Goal: Task Accomplishment & Management: Complete application form

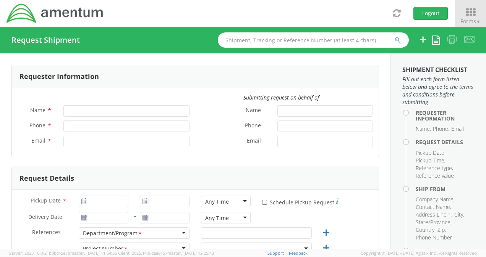
type input "[PERSON_NAME]"
type input "[PHONE_NUMBER]"
type input "[EMAIL_ADDRESS][DOMAIN_NAME]"
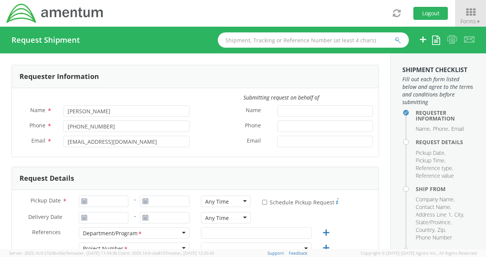
select select "4868.01.009.C.0007AA.EG.AMTODC"
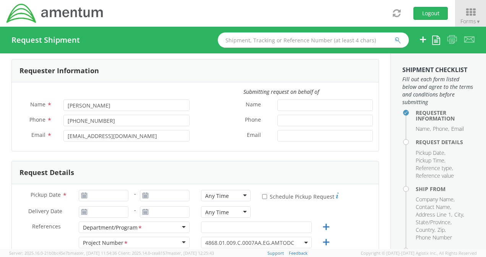
scroll to position [6, 0]
click at [262, 196] on input "* Schedule Pickup Request" at bounding box center [264, 196] width 5 height 5
checkbox input "false"
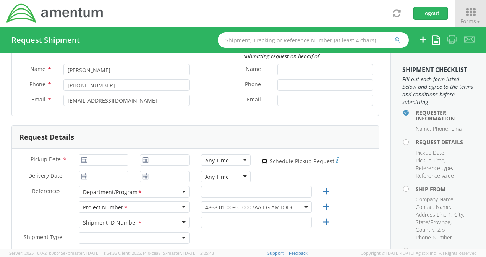
scroll to position [42, 0]
click at [180, 191] on div "Department/Program *" at bounding box center [134, 191] width 111 height 11
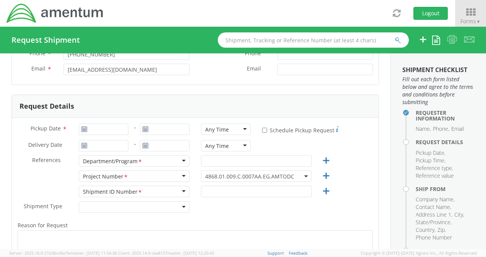
scroll to position [71, 0]
click at [83, 129] on icon at bounding box center [84, 130] width 6 height 6
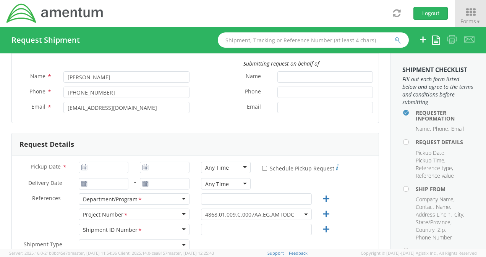
scroll to position [64, 0]
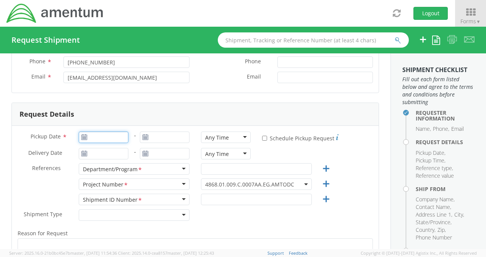
type input "[DATE]"
click at [112, 140] on input "[DATE]" at bounding box center [104, 137] width 50 height 11
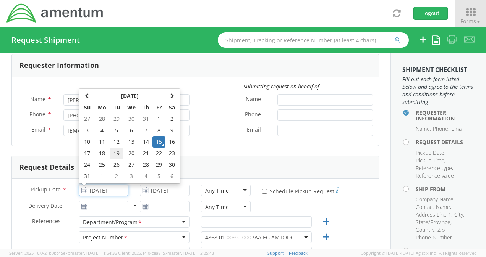
scroll to position [0, 0]
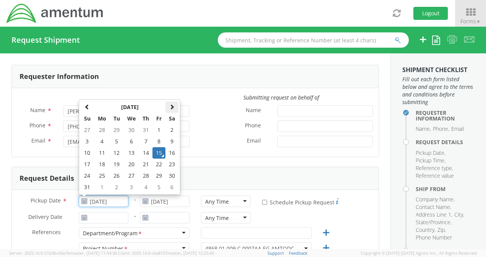
click at [173, 105] on span at bounding box center [171, 106] width 5 height 5
click at [170, 107] on span at bounding box center [171, 106] width 5 height 5
click at [159, 176] on td "31" at bounding box center [158, 175] width 13 height 11
type input "[DATE]"
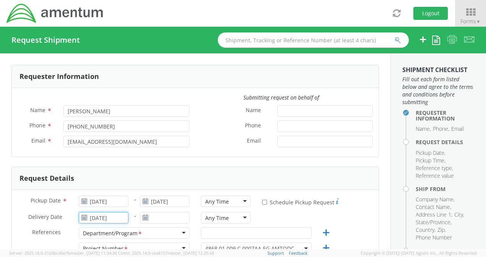
click at [113, 219] on input "[DATE]" at bounding box center [104, 217] width 50 height 11
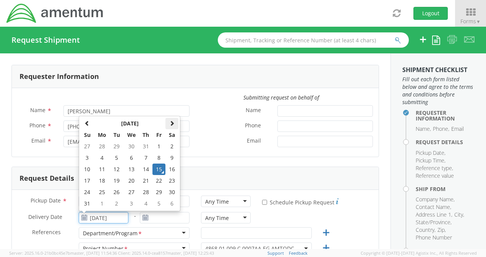
click at [172, 122] on span at bounding box center [171, 123] width 5 height 5
click at [86, 205] on td "30" at bounding box center [87, 203] width 13 height 11
type input "[DATE]"
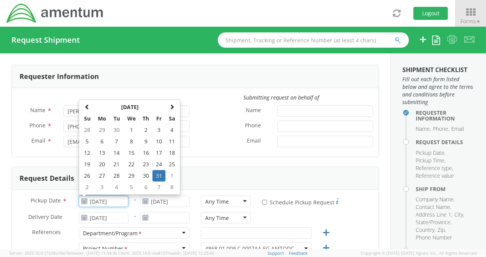
click at [122, 202] on input "[DATE]" at bounding box center [104, 201] width 50 height 11
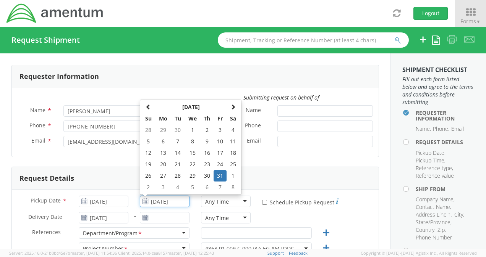
click at [148, 201] on input "[DATE]" at bounding box center [165, 201] width 50 height 11
click at [271, 220] on div "Delivery Date * [DATE] - Any Time Any Time Any Time 7:00 am - 10:00 am 10:00 am…" at bounding box center [195, 219] width 367 height 15
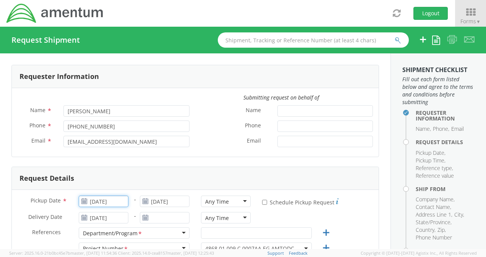
click at [121, 200] on input "[DATE]" at bounding box center [104, 201] width 50 height 11
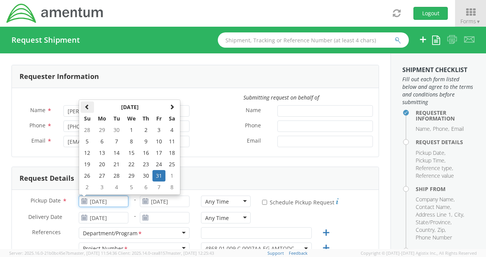
click at [85, 107] on span at bounding box center [86, 106] width 5 height 5
click at [207, 148] on div "Email *" at bounding box center [286, 143] width 183 height 15
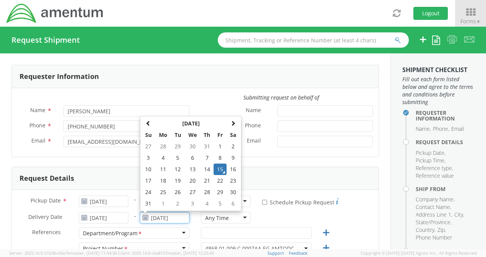
click at [164, 220] on input "[DATE]" at bounding box center [165, 217] width 50 height 11
click at [230, 123] on span at bounding box center [232, 123] width 5 height 5
click at [147, 203] on td "30" at bounding box center [148, 203] width 13 height 11
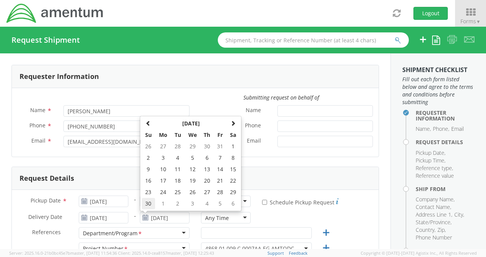
type input "[DATE]"
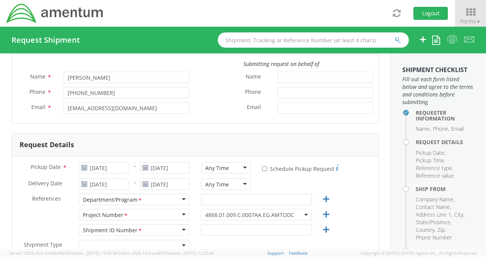
scroll to position [34, 0]
click at [180, 200] on div "Department/Program *" at bounding box center [134, 199] width 111 height 11
click at [182, 198] on div "Department/Program *" at bounding box center [134, 199] width 111 height 11
click at [157, 202] on div "Department/Program *" at bounding box center [134, 199] width 111 height 11
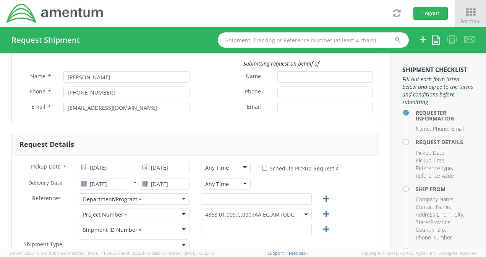
click at [156, 198] on div "Department/Program *" at bounding box center [134, 199] width 111 height 11
click at [136, 217] on div "Project Number *" at bounding box center [134, 214] width 111 height 11
click at [216, 198] on input "text" at bounding box center [256, 199] width 111 height 11
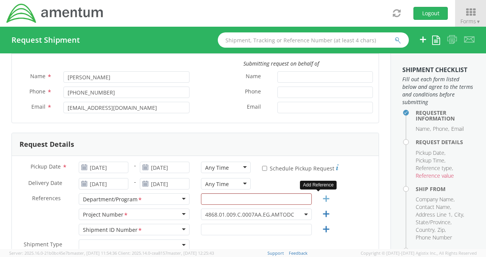
click at [321, 198] on icon at bounding box center [326, 199] width 10 height 10
click at [333, 244] on icon at bounding box center [338, 245] width 10 height 10
click at [335, 187] on div "Delivery Date * [DATE] - [DATE] Any Time Any Time Any Time 7:00 am - 10:00 am 1…" at bounding box center [195, 185] width 367 height 15
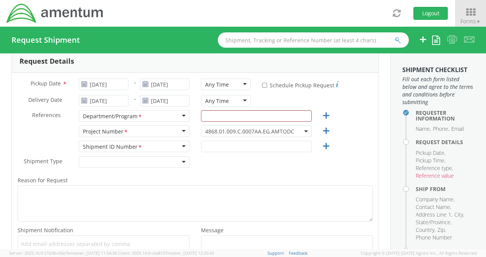
scroll to position [120, 0]
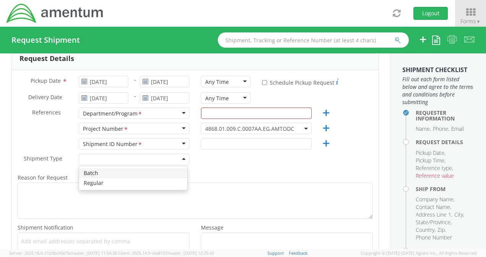
click at [179, 159] on div at bounding box center [134, 159] width 111 height 11
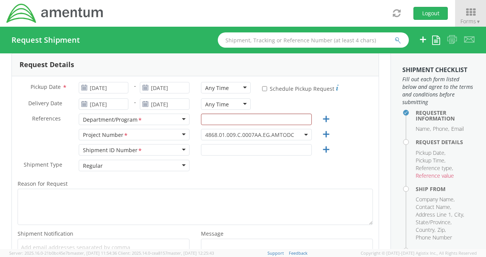
scroll to position [82, 0]
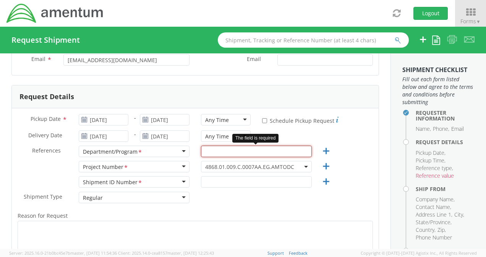
click at [215, 152] on input "text" at bounding box center [256, 151] width 111 height 11
paste input "Contract No. N00253-23-D-5000, Delivery Order N0025324F5508"
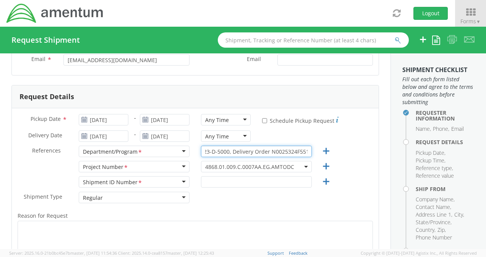
scroll to position [0, 60]
type input "Contract No. N00253-23-D-5000, Delivery Order N0025324F5514"
click at [285, 201] on div "Shipment Type * Regular Regular Batch Regular" at bounding box center [195, 199] width 367 height 15
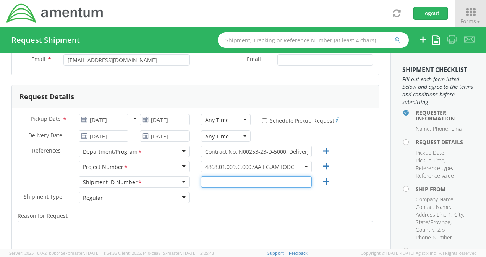
click at [204, 184] on input "text" at bounding box center [256, 181] width 111 height 11
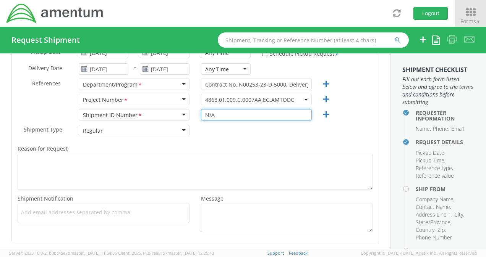
type input "N/A"
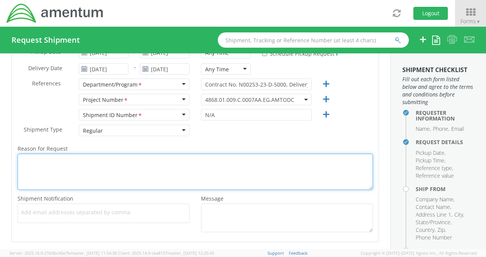
click at [68, 167] on textarea "Reason for Request *" at bounding box center [195, 172] width 355 height 36
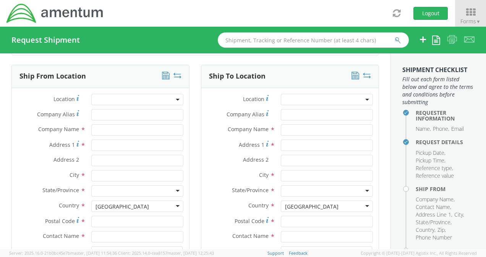
scroll to position [337, 0]
click at [104, 144] on input "Address 1 *" at bounding box center [137, 144] width 92 height 11
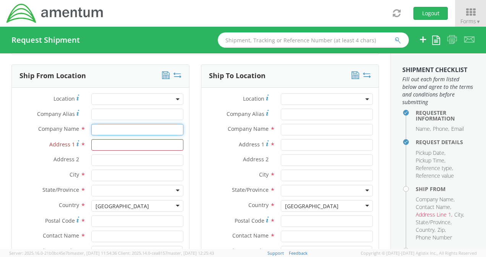
click at [97, 129] on input "text" at bounding box center [137, 129] width 92 height 11
paste input "FMG Granada, Carretera De Murcia (Fargue)"
type input "FMG Granada, Carretera De Murcia (Fargue)"
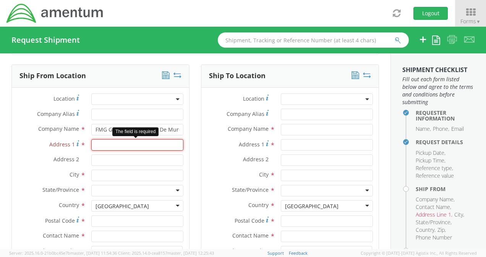
click at [95, 147] on input "Address 1 *" at bounding box center [137, 144] width 92 height 11
paste input "S/N 18182"
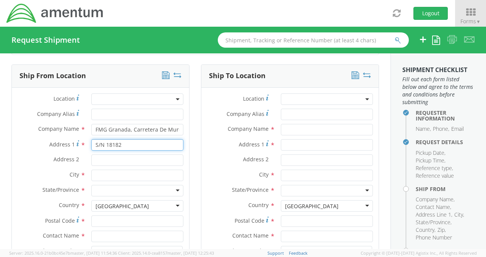
type input "S/N 18182"
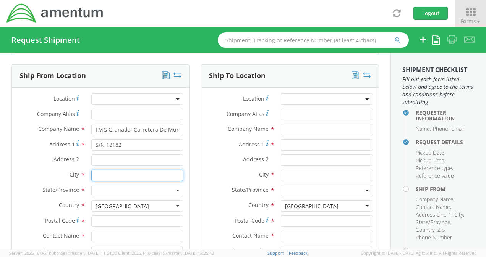
click at [99, 173] on input "text" at bounding box center [137, 175] width 92 height 11
paste input "[GEOGRAPHIC_DATA]"
type input "[GEOGRAPHIC_DATA]"
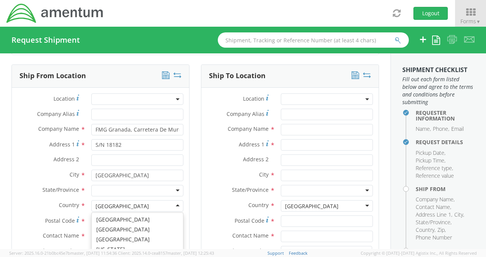
click at [136, 209] on div "[GEOGRAPHIC_DATA]" at bounding box center [137, 206] width 92 height 11
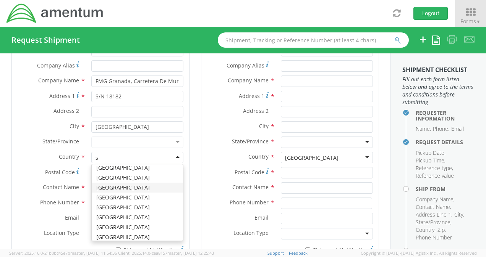
scroll to position [618, 0]
type input "sp"
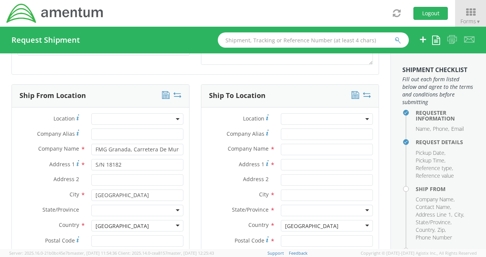
scroll to position [314, 0]
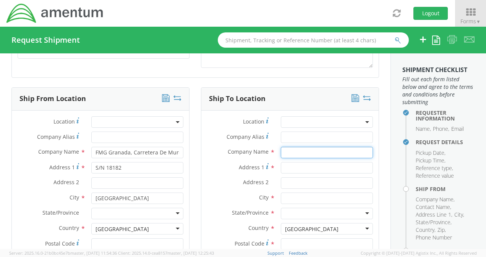
click at [282, 151] on input "text" at bounding box center [327, 152] width 92 height 11
paste input "[GEOGRAPHIC_DATA]"
type input "G"
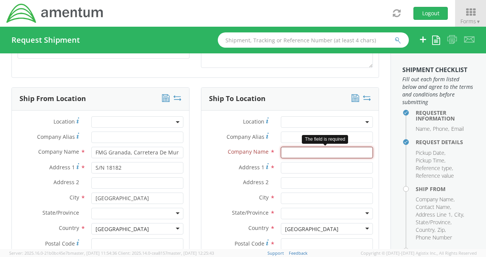
paste input "Armament Authority of the [DEMOGRAPHIC_DATA] Armed Forces"
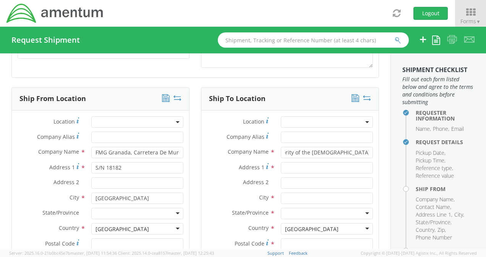
scroll to position [0, 0]
drag, startPoint x: 365, startPoint y: 151, endPoint x: 193, endPoint y: 161, distance: 172.6
click at [195, 161] on div "Ship To Location Location * Company Alias * Company Name * Armament Authority o…" at bounding box center [289, 216] width 189 height 258
paste input "Government of the Arab Republic of Egypt"
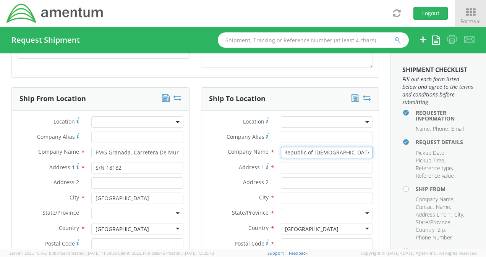
type input "Government of the Arab Republic of [DEMOGRAPHIC_DATA] Armed Forces"
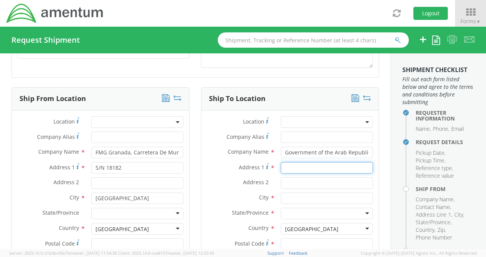
click at [299, 165] on input "Address 1 *" at bounding box center [327, 167] width 92 height 11
paste input "[GEOGRAPHIC_DATA], 21513"
type input "[GEOGRAPHIC_DATA], 21513"
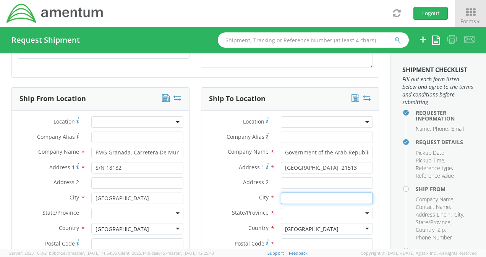
click at [296, 199] on input "text" at bounding box center [327, 198] width 92 height 11
click at [316, 197] on input "text" at bounding box center [327, 198] width 92 height 11
paste input "[GEOGRAPHIC_DATA]"
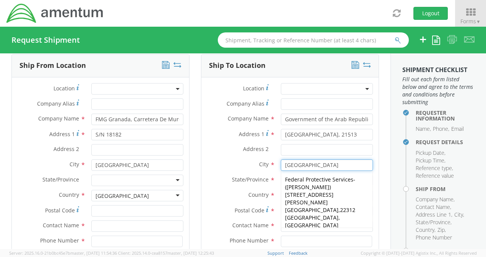
scroll to position [347, 0]
type input "[GEOGRAPHIC_DATA]"
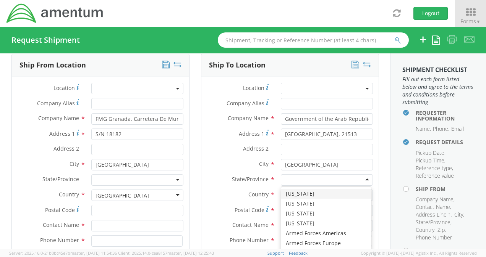
click at [322, 178] on div at bounding box center [327, 180] width 92 height 11
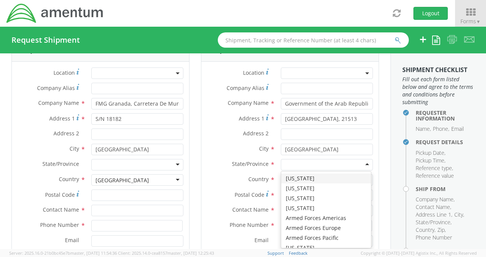
scroll to position [363, 0]
click at [377, 173] on div "Ship To Location Location * Company Alias * Company Name * Government of the [G…" at bounding box center [289, 167] width 189 height 258
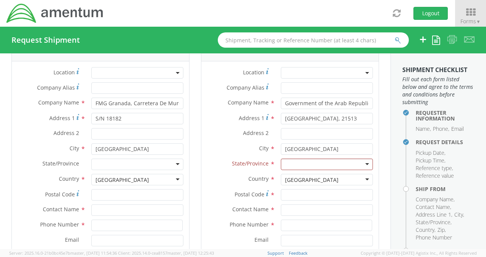
click at [361, 178] on div "[GEOGRAPHIC_DATA]" at bounding box center [327, 179] width 92 height 11
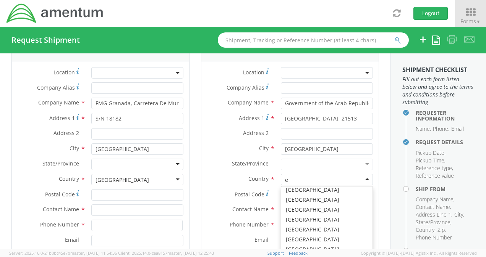
scroll to position [787, 0]
type input "eg"
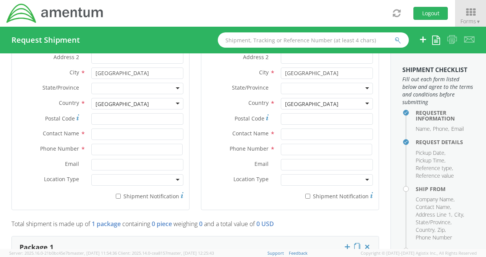
scroll to position [436, 0]
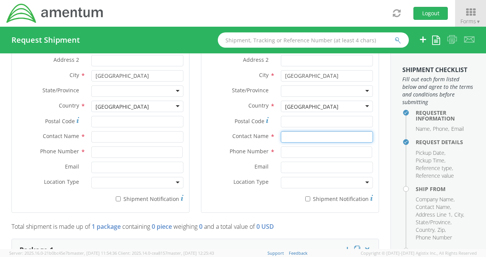
click at [289, 135] on input "text" at bounding box center [327, 136] width 92 height 11
paste input "[PERSON_NAME][EMAIL_ADDRESS][PERSON_NAME][DOMAIN_NAME]"
type input "[PERSON_NAME][EMAIL_ADDRESS][PERSON_NAME][DOMAIN_NAME]"
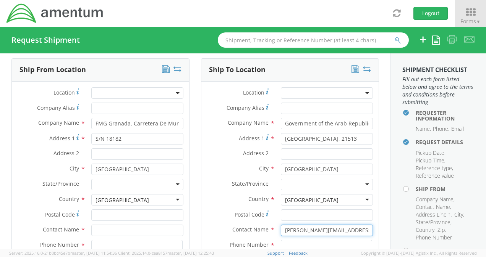
scroll to position [342, 0]
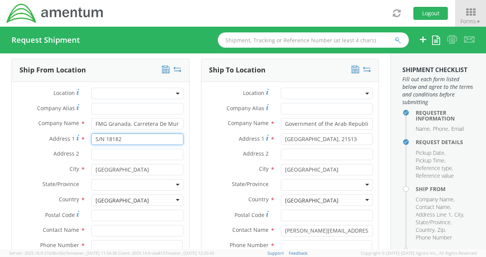
drag, startPoint x: 93, startPoint y: 137, endPoint x: 156, endPoint y: 138, distance: 62.7
click at [156, 138] on input "S/N 18182" at bounding box center [137, 139] width 92 height 11
paste input "FÁBRICA DE MUNICIONES DE [GEOGRAPHIC_DATA]"
type input "FÁBRICA DE MUNICIONES DE [GEOGRAPHIC_DATA]"
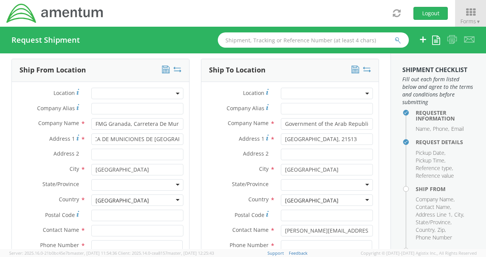
scroll to position [0, 0]
click at [109, 155] on input "Address 2 *" at bounding box center [137, 154] width 92 height 11
paste input "Ctra. De murcia S/N, [GEOGRAPHIC_DATA], 18182-[GEOGRAPHIC_DATA]"
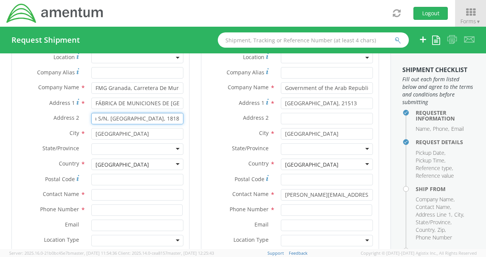
scroll to position [380, 0]
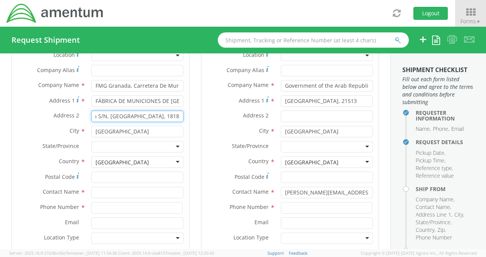
type input "Ctra. De murcia S/N, [GEOGRAPHIC_DATA], 18182-[GEOGRAPHIC_DATA]"
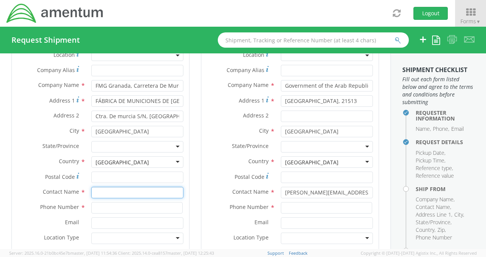
click at [100, 192] on input "text" at bounding box center [137, 192] width 92 height 11
paste input "[PERSON_NAME]"
type input "[PERSON_NAME]"
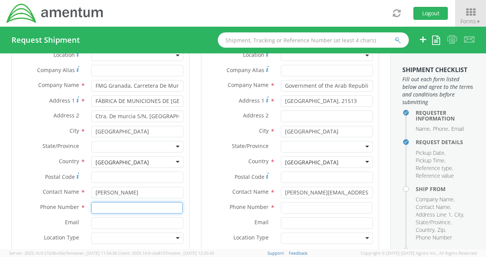
click at [122, 212] on input at bounding box center [136, 207] width 91 height 11
paste input "[PHONE_NUMBER]"
type input "[PHONE_NUMBER]"
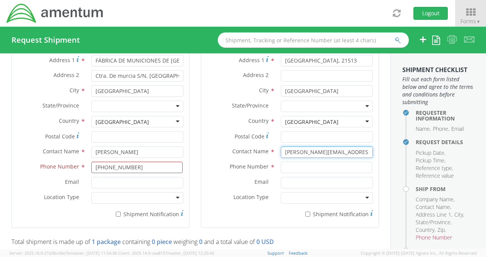
scroll to position [0, 9]
drag, startPoint x: 282, startPoint y: 151, endPoint x: 406, endPoint y: 140, distance: 125.4
click at [406, 140] on div "Requester Information Submitting request on behalf of Name * [PERSON_NAME] Phon…" at bounding box center [243, 151] width 486 height 196
paste input "CDR [PERSON_NAME]"
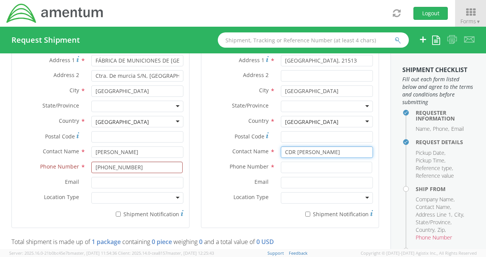
type input "CDR [PERSON_NAME]"
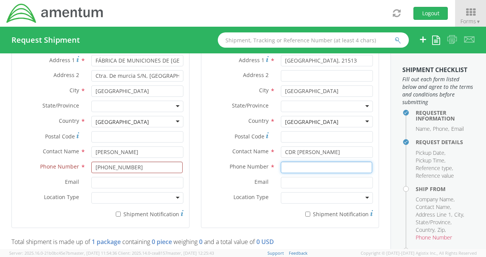
click at [290, 167] on input at bounding box center [326, 167] width 91 height 11
paste input "[PHONE_NUMBER]"
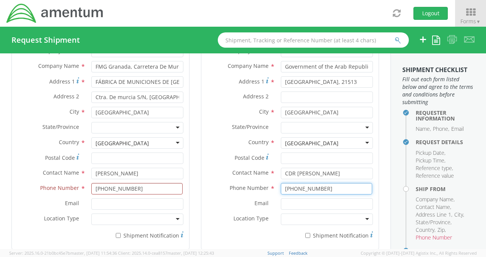
scroll to position [402, 0]
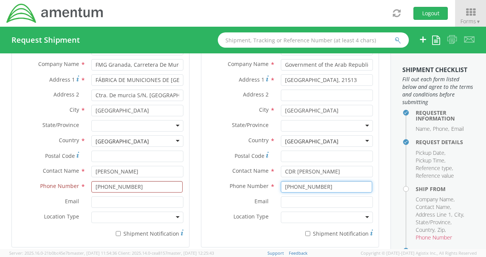
type input "[PHONE_NUMBER]"
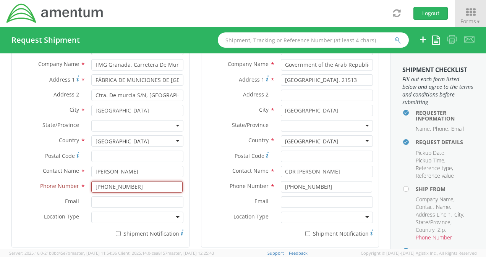
click at [164, 188] on input "[PHONE_NUMBER]" at bounding box center [136, 186] width 91 height 11
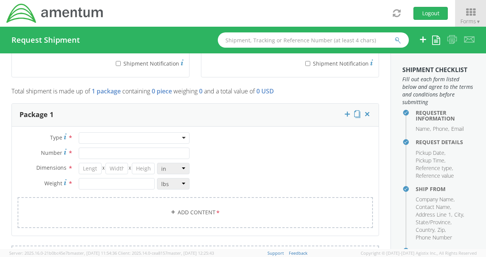
scroll to position [570, 0]
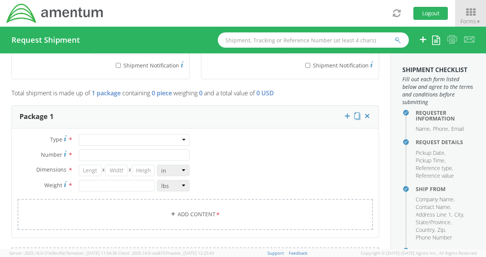
type input "[PHONE_NUMBER]"
click at [180, 136] on div at bounding box center [134, 139] width 111 height 11
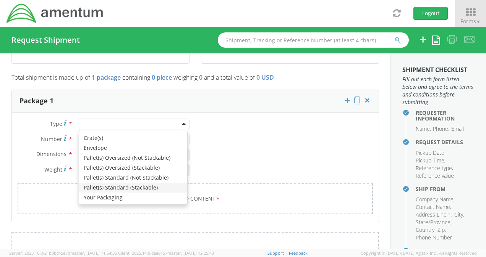
scroll to position [586, 0]
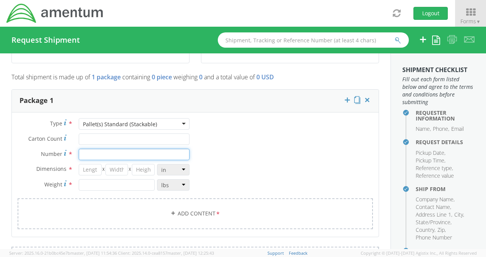
click at [138, 154] on input "Number *" at bounding box center [134, 154] width 111 height 11
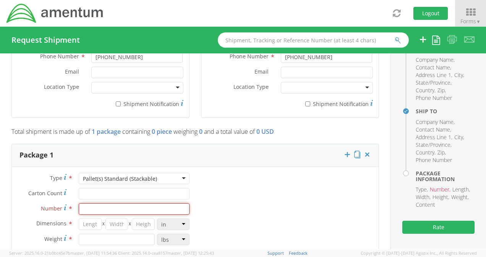
scroll to position [531, 0]
click at [180, 177] on div "Pallet(s) Standard (Stackable)" at bounding box center [134, 178] width 111 height 11
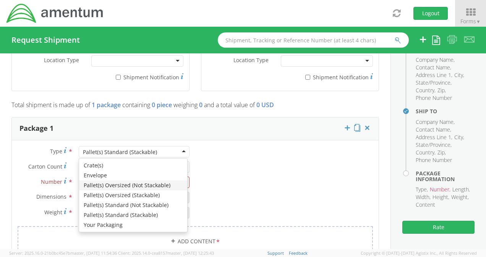
scroll to position [559, 0]
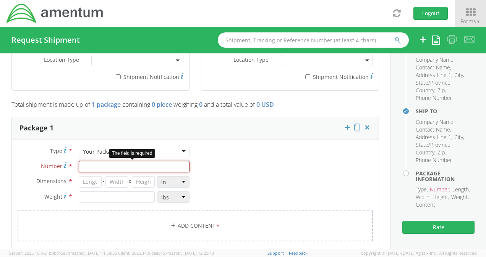
click at [122, 169] on input "Number *" at bounding box center [134, 166] width 111 height 11
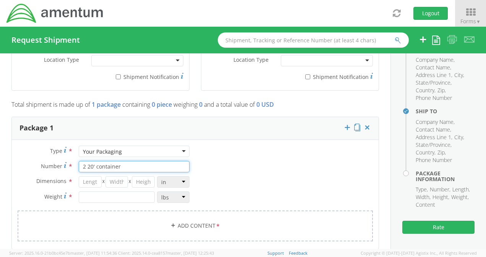
type input "2 20' container"
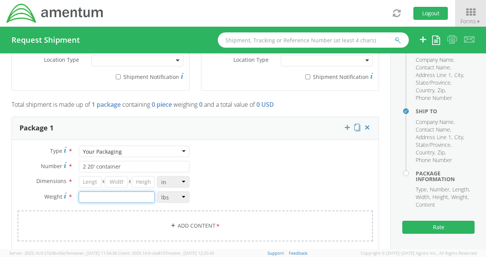
click at [118, 194] on input "number" at bounding box center [117, 197] width 76 height 11
type input "4323"
click at [308, 165] on div "Type * Your Packaging Your Packaging Crate(s) Envelope Pallet(s) Oversized (Not…" at bounding box center [195, 198] width 367 height 105
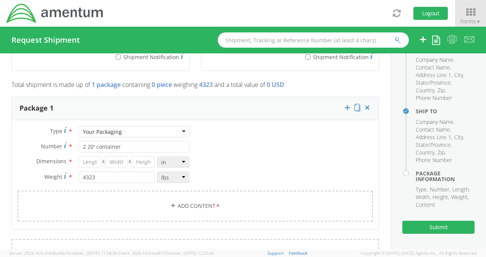
scroll to position [578, 0]
click at [87, 162] on input "number" at bounding box center [90, 162] width 23 height 11
type input "20"
click at [115, 158] on input "number" at bounding box center [116, 162] width 23 height 11
type input "8"
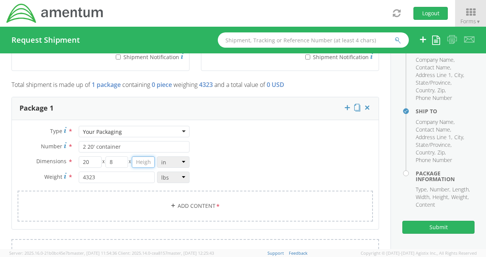
click at [143, 159] on input "number" at bounding box center [143, 162] width 23 height 11
type input "8"
click at [234, 159] on div "Type * Your Packaging Your Packaging Crate(s) Envelope Pallet(s) Oversized (Not…" at bounding box center [195, 178] width 367 height 105
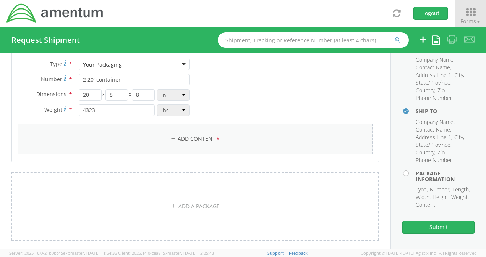
scroll to position [653, 0]
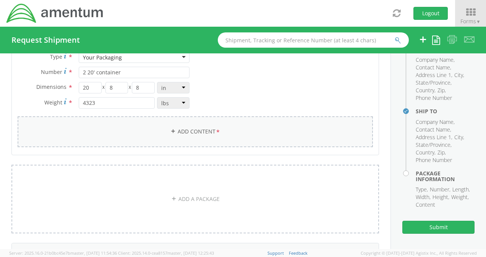
click at [184, 128] on link "Add Content *" at bounding box center [195, 132] width 355 height 31
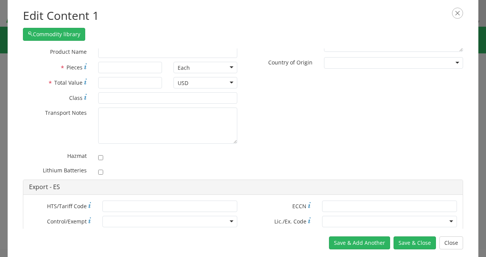
scroll to position [0, 0]
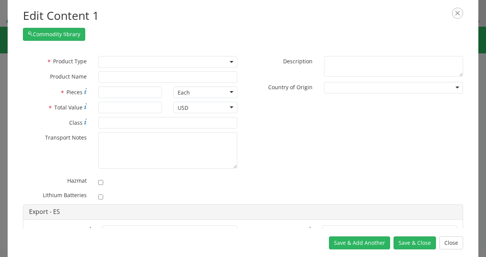
click at [457, 14] on icon "button" at bounding box center [457, 13] width 11 height 11
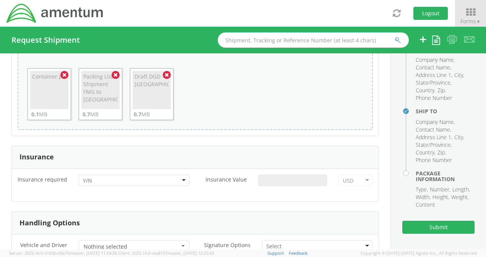
scroll to position [945, 0]
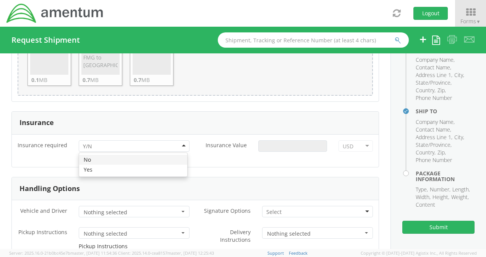
click at [183, 145] on div at bounding box center [134, 146] width 111 height 11
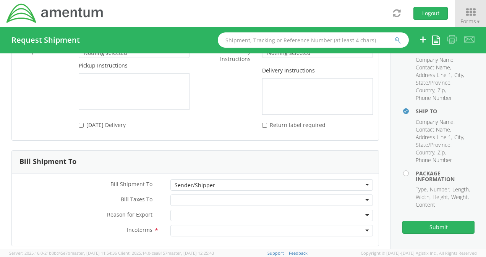
scroll to position [1159, 0]
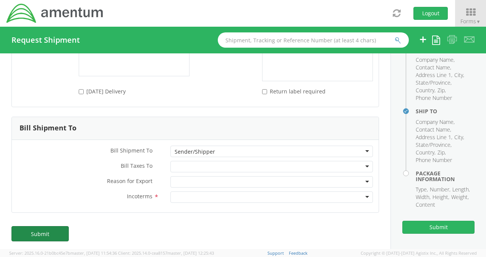
click at [45, 227] on link "Submit" at bounding box center [39, 234] width 57 height 15
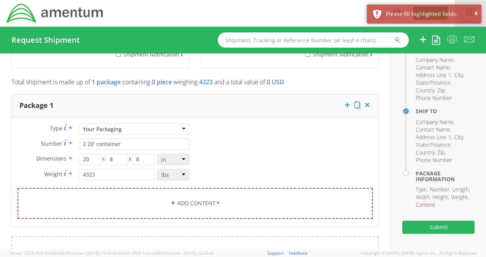
scroll to position [576, 0]
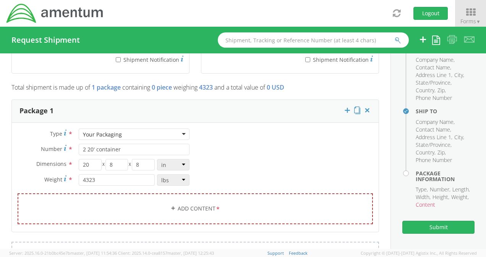
click at [238, 160] on div "Type * Your Packaging Your Packaging Crate(s) Envelope Pallet(s) Oversized (Not…" at bounding box center [195, 181] width 367 height 105
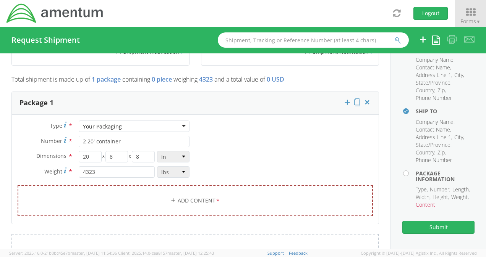
scroll to position [589, 0]
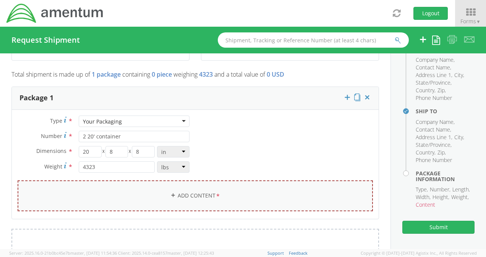
click at [333, 191] on link "Add Content *" at bounding box center [195, 196] width 355 height 31
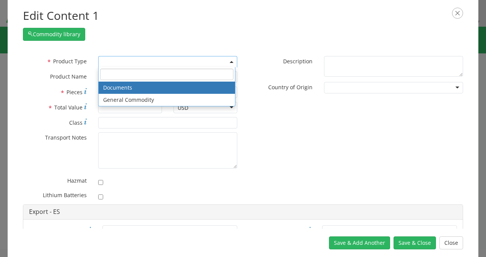
click at [230, 61] on b at bounding box center [232, 62] width 4 height 2
select select "DOCUMENT"
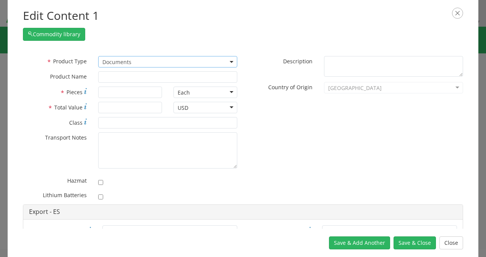
type input "Document"
type input "1"
type textarea "Documents"
type input "4911.99.8000"
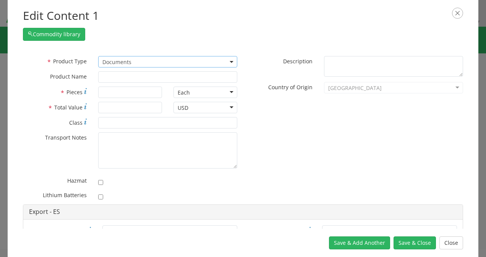
type input "EAR99"
type input "4911.99.8000"
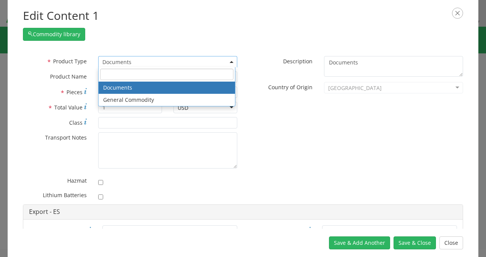
click at [230, 62] on b at bounding box center [232, 62] width 4 height 2
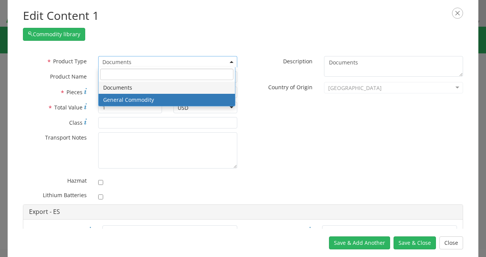
select select "COMMODITY"
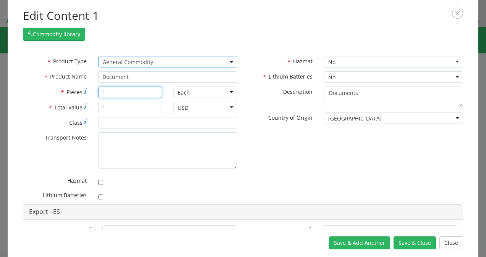
click at [143, 93] on input "1" at bounding box center [130, 92] width 64 height 11
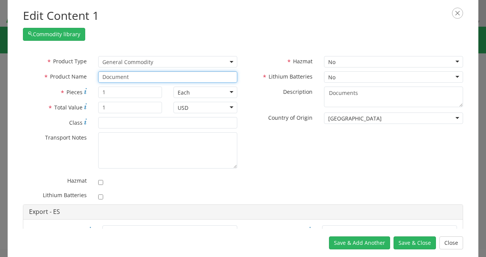
click at [158, 77] on input "Document" at bounding box center [167, 76] width 139 height 11
drag, startPoint x: 158, startPoint y: 77, endPoint x: 84, endPoint y: 77, distance: 73.3
click at [84, 77] on div "* Product Name Document" at bounding box center [130, 76] width 226 height 11
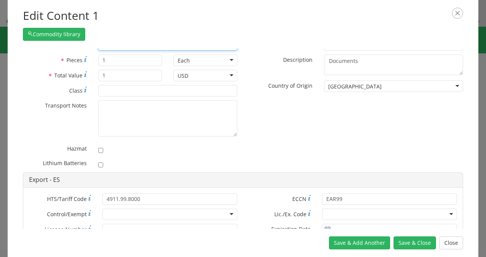
scroll to position [34, 0]
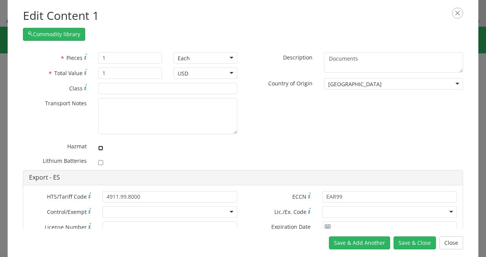
click at [99, 149] on input "checkbox" at bounding box center [100, 148] width 5 height 5
checkbox input "true"
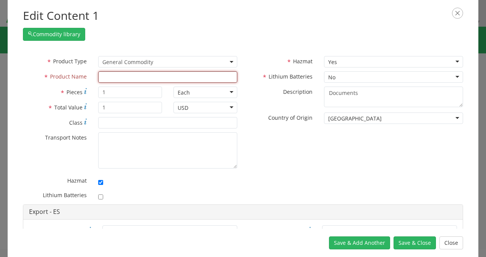
click at [128, 79] on input "text" at bounding box center [167, 76] width 139 height 11
click at [106, 77] on input "text" at bounding box center [167, 76] width 139 height 11
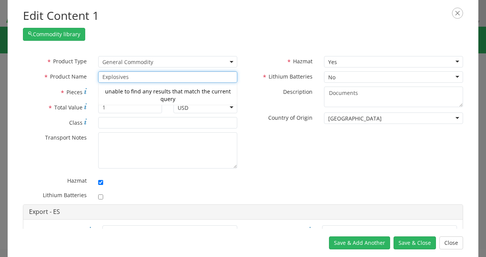
click at [206, 40] on div "Commodity library" at bounding box center [243, 32] width 440 height 17
click at [190, 73] on input "Explosives" at bounding box center [167, 76] width 139 height 11
type input "Explosives"
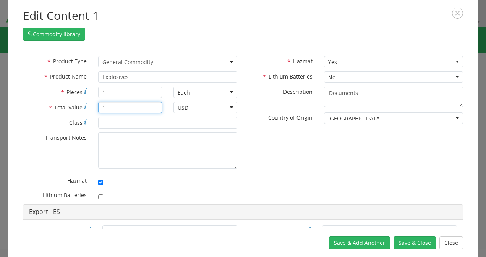
click at [115, 109] on input "1" at bounding box center [130, 107] width 64 height 11
click at [251, 159] on div "* Product Type Documents General Commodity General Commodity * Product Name Exp…" at bounding box center [243, 130] width 452 height 149
click at [404, 240] on button "Save & Close" at bounding box center [414, 243] width 42 height 13
click at [106, 106] on input "1479801" at bounding box center [130, 107] width 64 height 11
click at [280, 167] on div "* Product Type Documents General Commodity General Commodity * Product Name Exp…" at bounding box center [243, 130] width 452 height 149
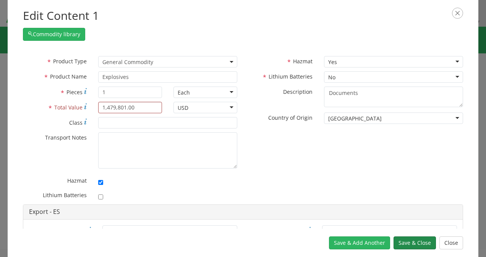
click at [419, 242] on button "Save & Close" at bounding box center [414, 243] width 42 height 13
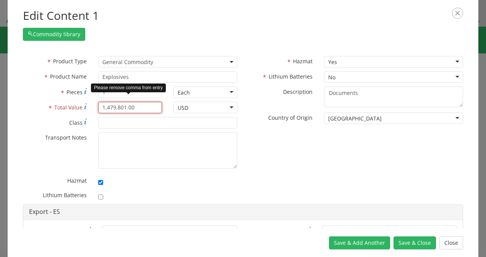
click at [127, 107] on input "1,479,801.00" at bounding box center [130, 107] width 64 height 11
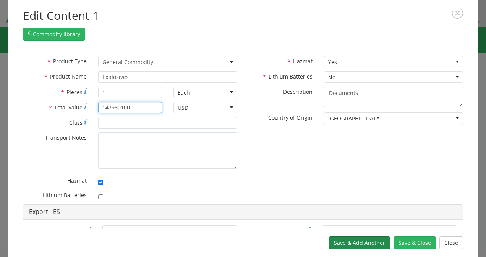
type input "147980100"
drag, startPoint x: 366, startPoint y: 241, endPoint x: 412, endPoint y: 146, distance: 105.6
click at [412, 142] on div "Edit Content 1 Commodity library * Product Type Documents General Commodity Gen…" at bounding box center [243, 128] width 471 height 257
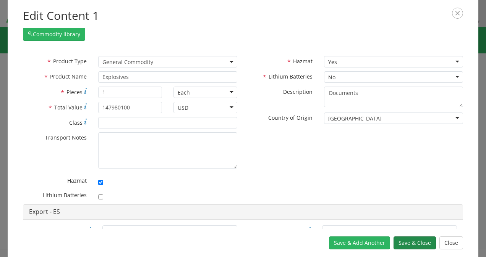
click at [416, 240] on button "Save & Close" at bounding box center [414, 243] width 42 height 13
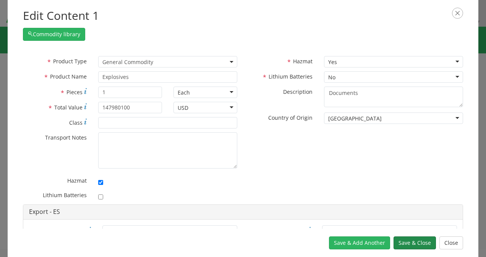
click at [416, 240] on button "Save & Close" at bounding box center [414, 243] width 42 height 13
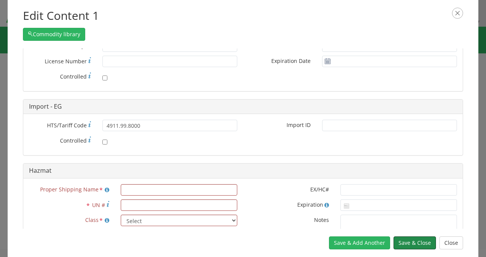
scroll to position [244, 0]
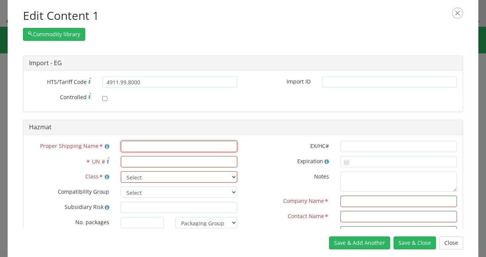
click at [143, 146] on input "text" at bounding box center [179, 146] width 117 height 11
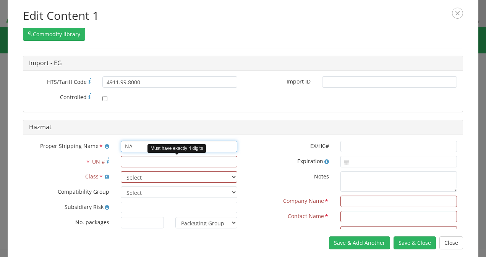
type input "NA"
click at [140, 164] on input "* UN #" at bounding box center [179, 161] width 117 height 11
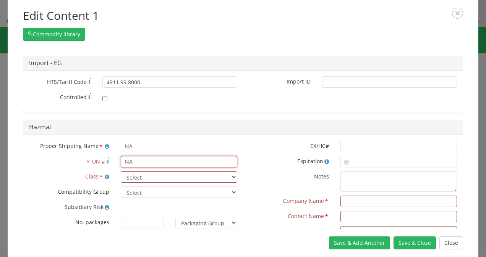
type input "NA"
click at [140, 176] on select "Select 1 Explosive 1.1 Explosive 1.2 Explosive 1.3 Explosive 1.4 Explosive 1.5 …" at bounding box center [179, 177] width 117 height 11
select select "1.1 Explosive"
click at [121, 172] on select "Select 1 Explosive 1.1 Explosive 1.2 Explosive 1.3 Explosive 1.4 Explosive 1.5 …" at bounding box center [179, 177] width 117 height 11
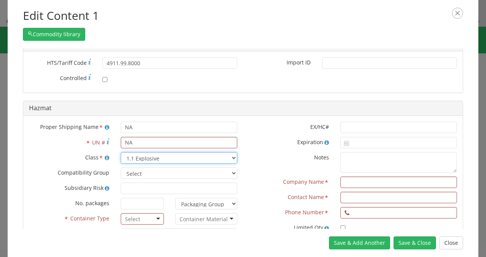
scroll to position [264, 0]
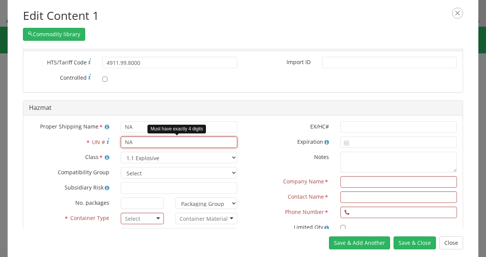
click at [169, 140] on input "NA" at bounding box center [179, 142] width 117 height 11
type input "N"
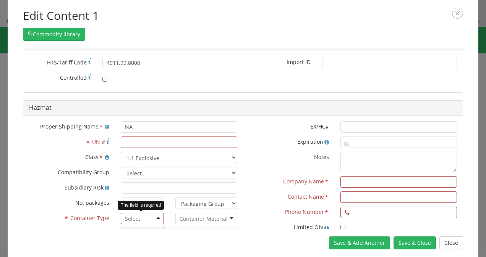
click at [160, 215] on div at bounding box center [143, 218] width 44 height 11
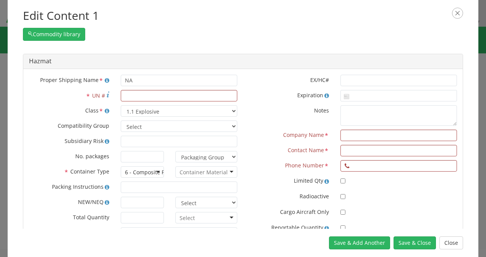
scroll to position [310, 0]
click at [168, 95] on input "* UN #" at bounding box center [179, 95] width 117 height 11
type input "123"
click at [261, 105] on label "Notes" at bounding box center [289, 109] width 92 height 9
click at [164, 92] on input "123" at bounding box center [179, 95] width 117 height 11
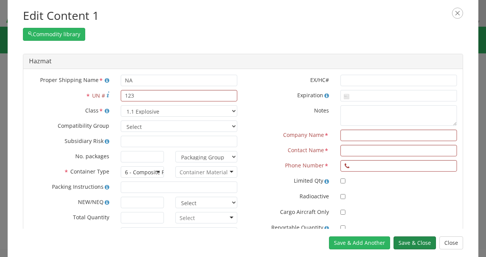
click at [412, 244] on button "Save & Close" at bounding box center [414, 243] width 42 height 13
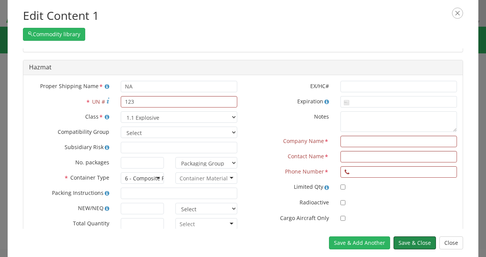
scroll to position [343, 0]
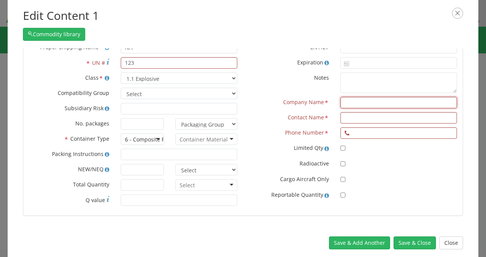
click at [361, 104] on input "text" at bounding box center [398, 102] width 117 height 11
type input "NA"
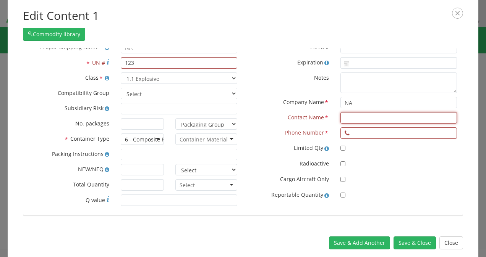
click at [357, 115] on input "text" at bounding box center [398, 117] width 117 height 11
type input "NA"
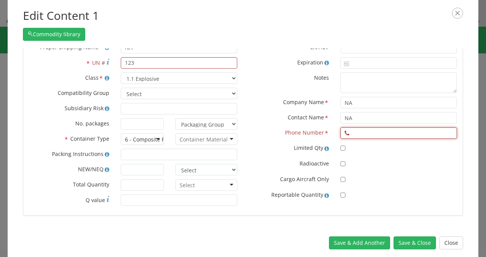
click at [363, 135] on input "text" at bounding box center [398, 133] width 117 height 11
type input "7033380641"
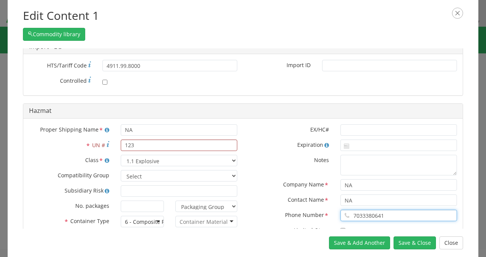
scroll to position [261, 0]
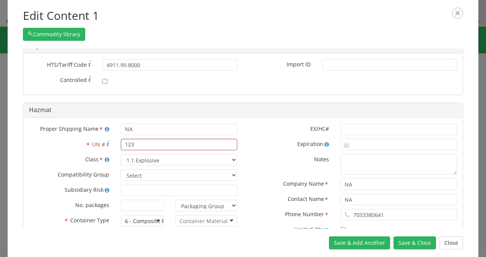
click at [104, 142] on label "* UN # Four digit number issued by the United Nations Committee of Experts on t…" at bounding box center [69, 144] width 92 height 11
click at [121, 142] on input "123" at bounding box center [179, 144] width 117 height 11
type input "1234"
click at [281, 152] on div "EX/HC# Expiration Notes Company Name * NA Contact Name * NA Phone Number * [PHO…" at bounding box center [353, 206] width 220 height 164
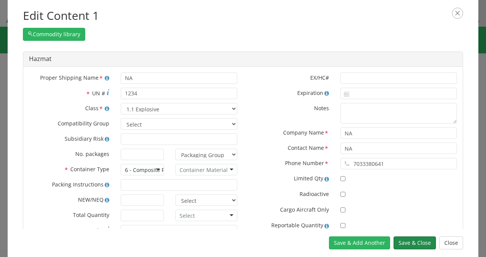
click at [408, 245] on button "Save & Close" at bounding box center [414, 243] width 42 height 13
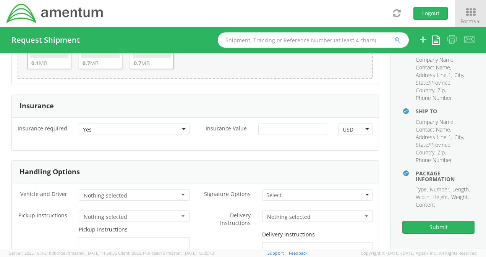
scroll to position [1205, 0]
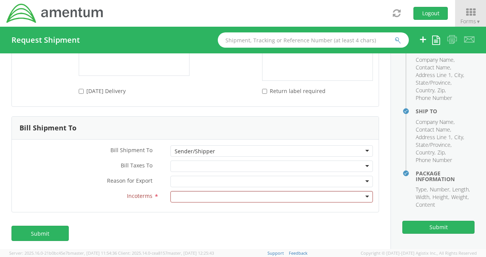
click at [186, 195] on div at bounding box center [271, 196] width 202 height 11
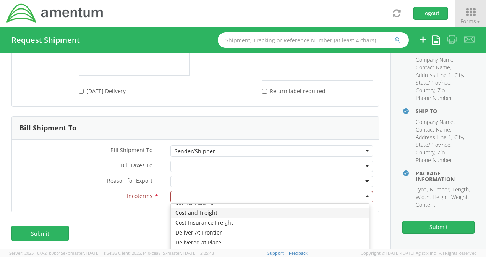
scroll to position [18, 0]
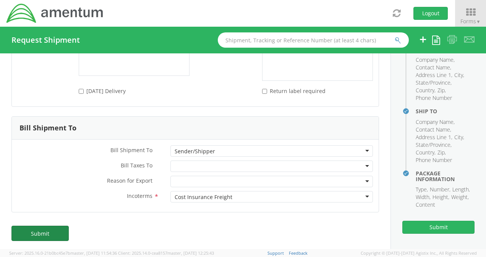
click at [45, 236] on link "Submit" at bounding box center [39, 233] width 57 height 15
